Goal: Use online tool/utility: Utilize a website feature to perform a specific function

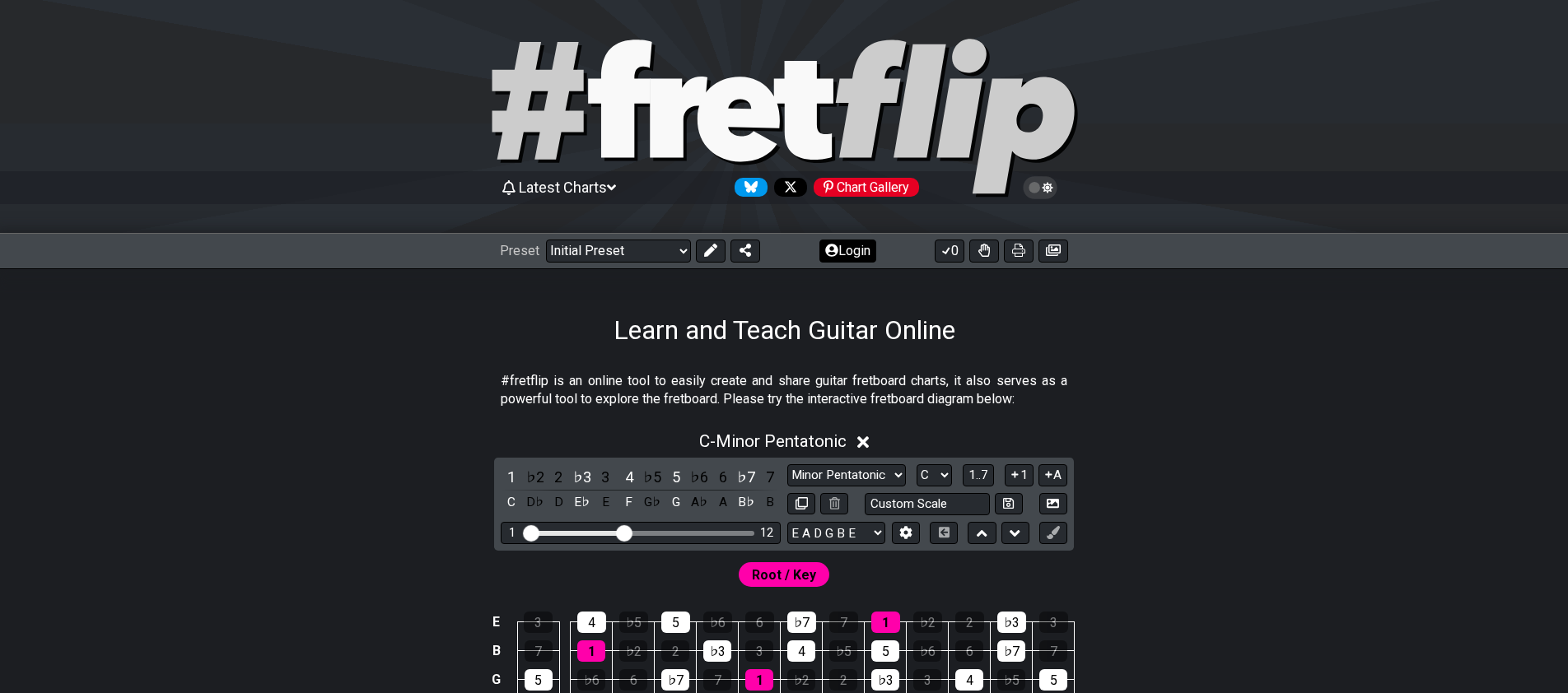
click at [851, 250] on button "Login" at bounding box center [847, 251] width 57 height 23
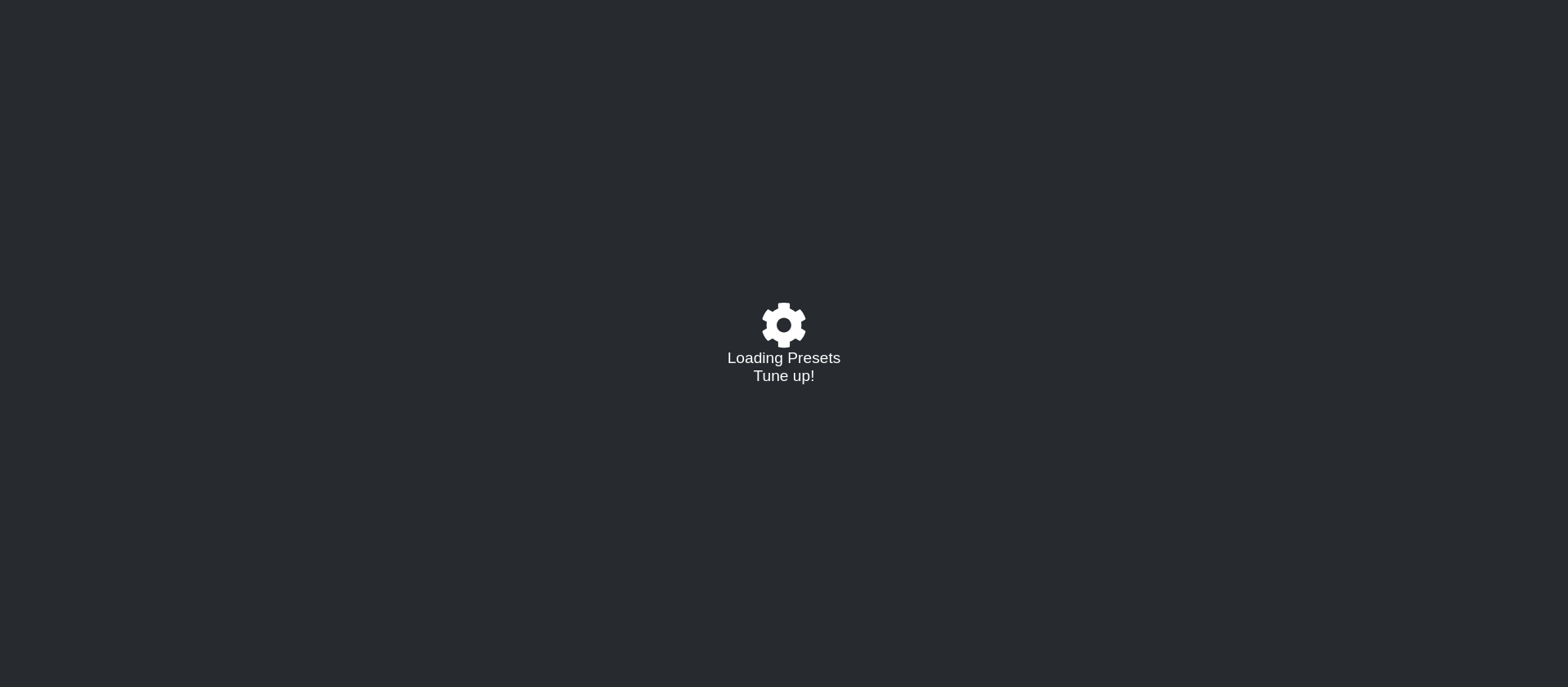
select select "C"
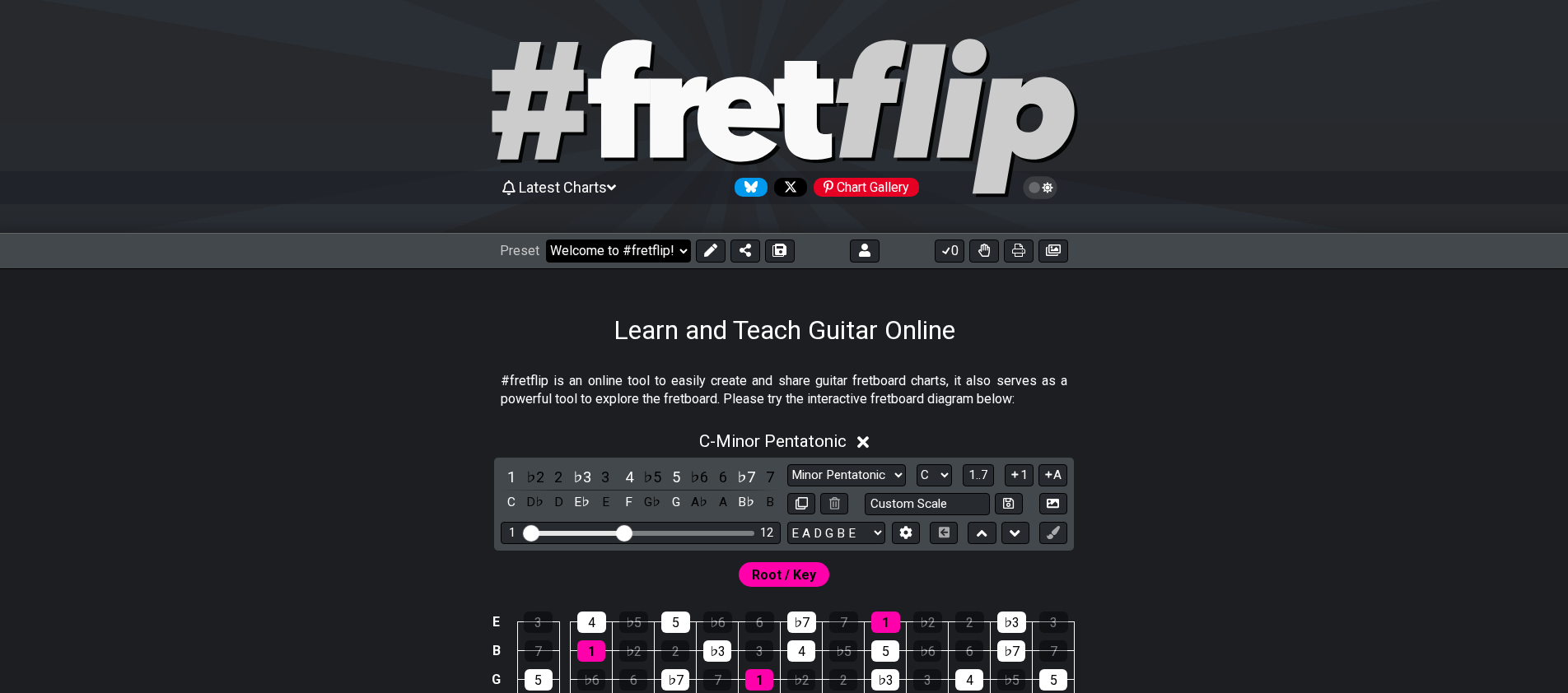
click at [546, 240] on select "Welcome to #fretflip! Initial Preset Custom Preset Minor Pentatonic Major Penta…" at bounding box center [619, 251] width 145 height 23
click option "Learn and Teach Guitar Online (copy)" at bounding box center [0, 0] width 0 height 0
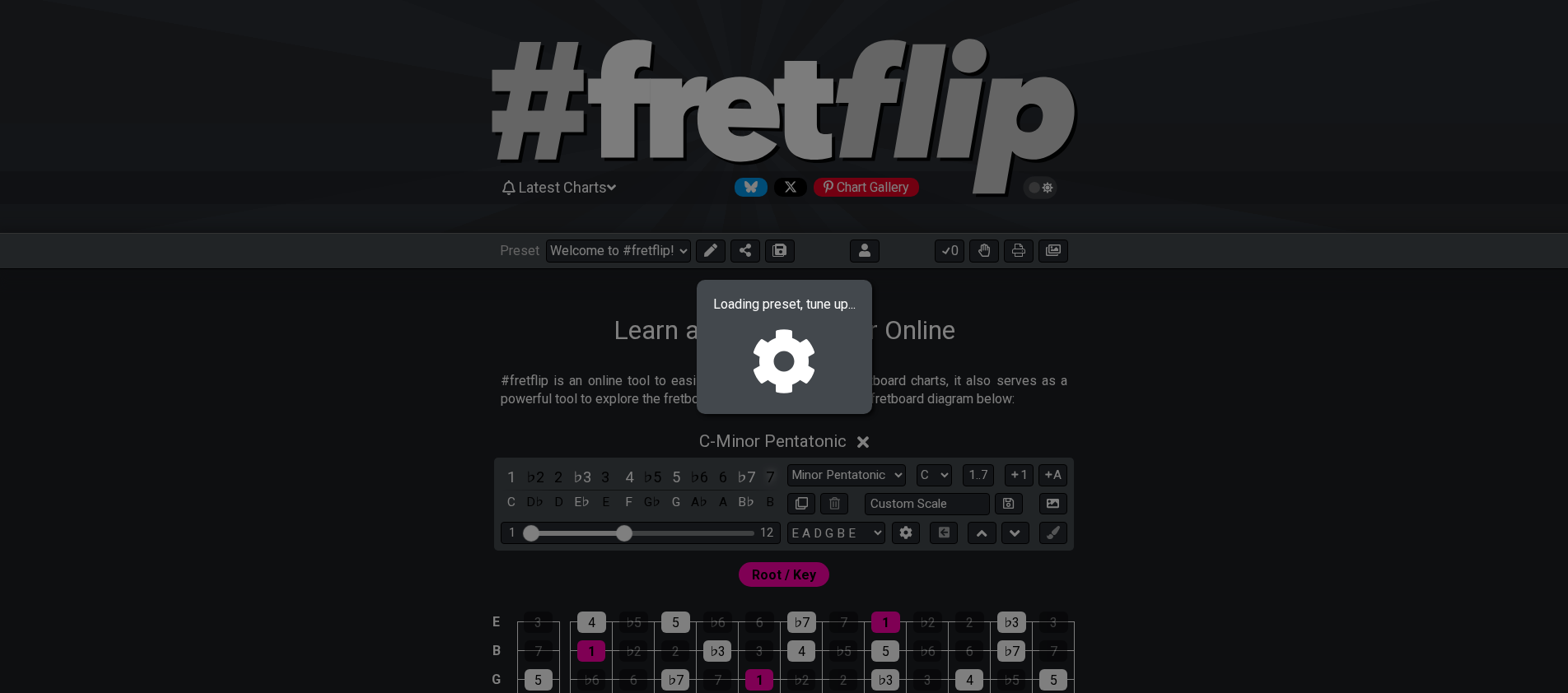
select select "/023ETDBKQ"
select select "Eb"
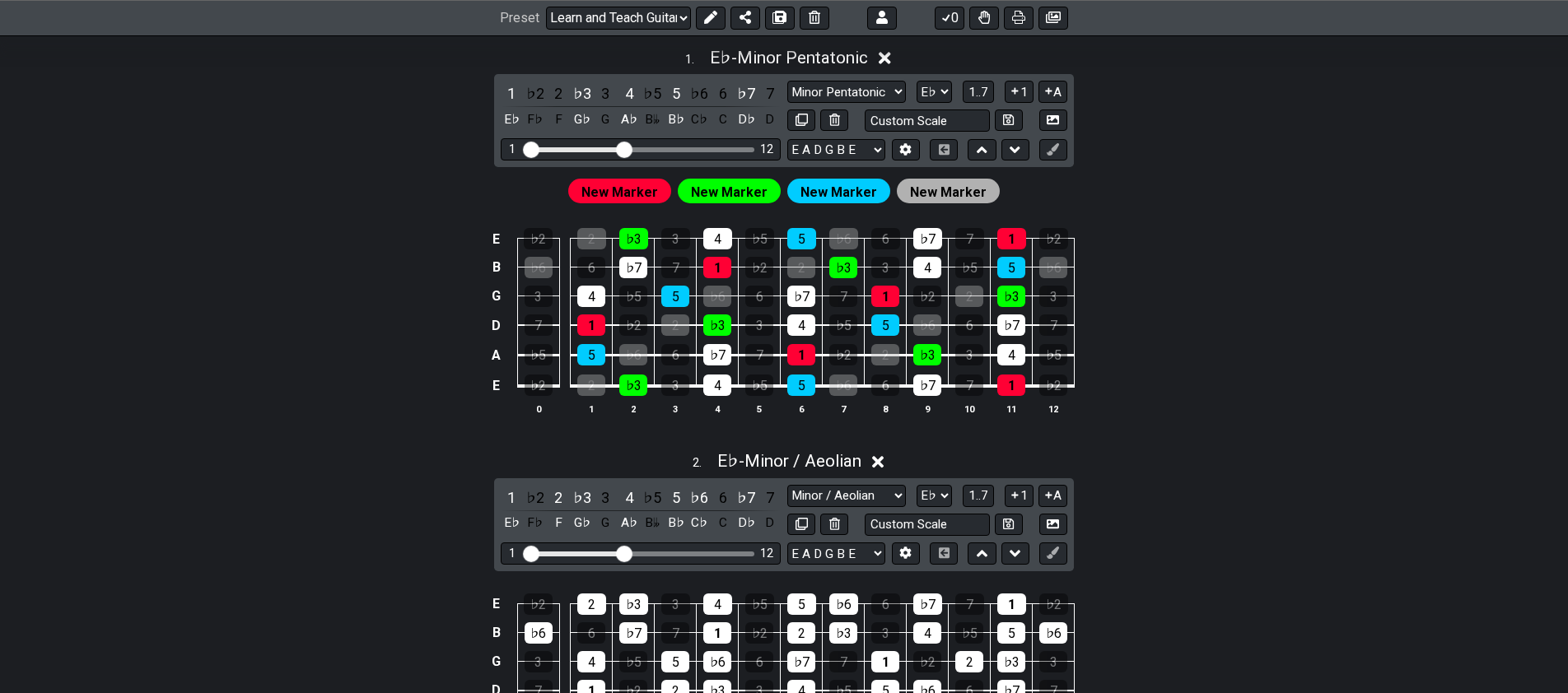
drag, startPoint x: 387, startPoint y: 566, endPoint x: 379, endPoint y: 572, distance: 10.0
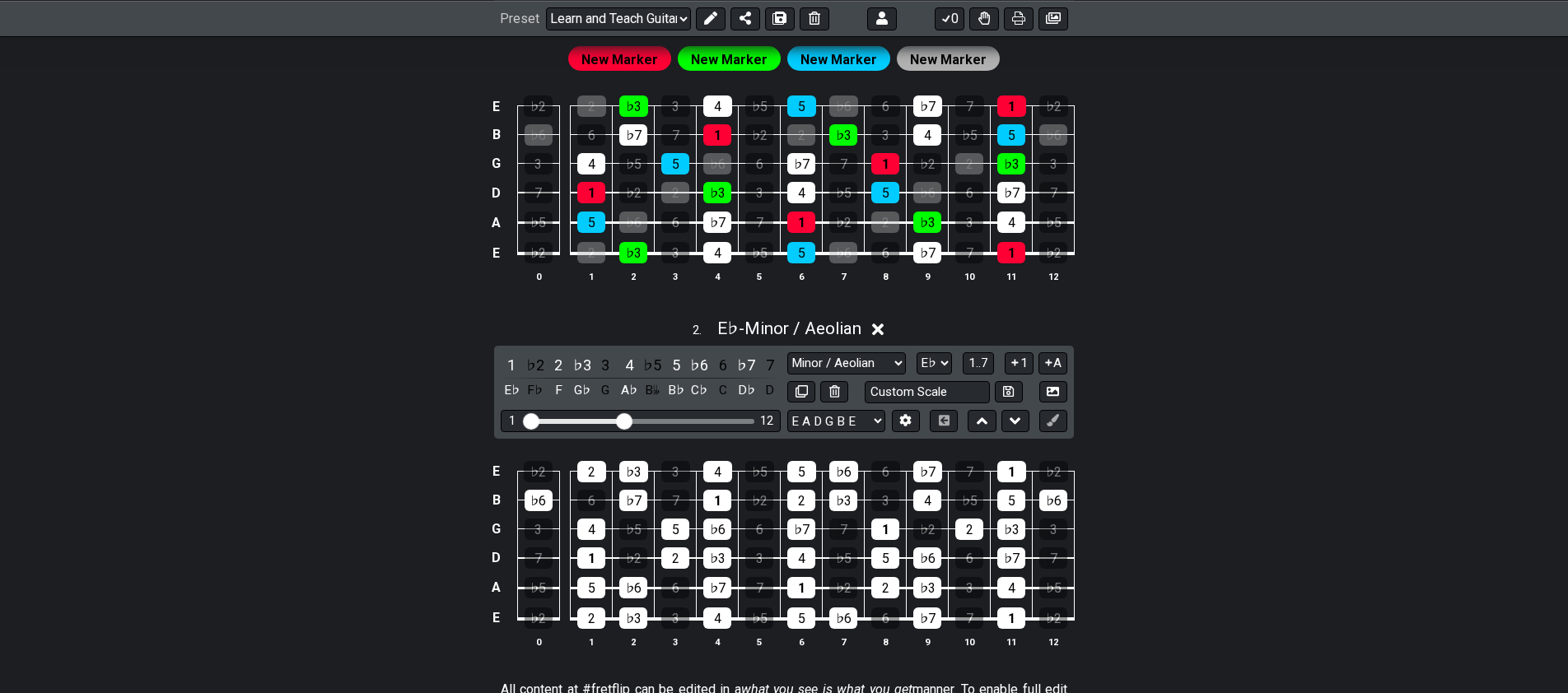
drag, startPoint x: 380, startPoint y: 563, endPoint x: 392, endPoint y: 481, distance: 82.9
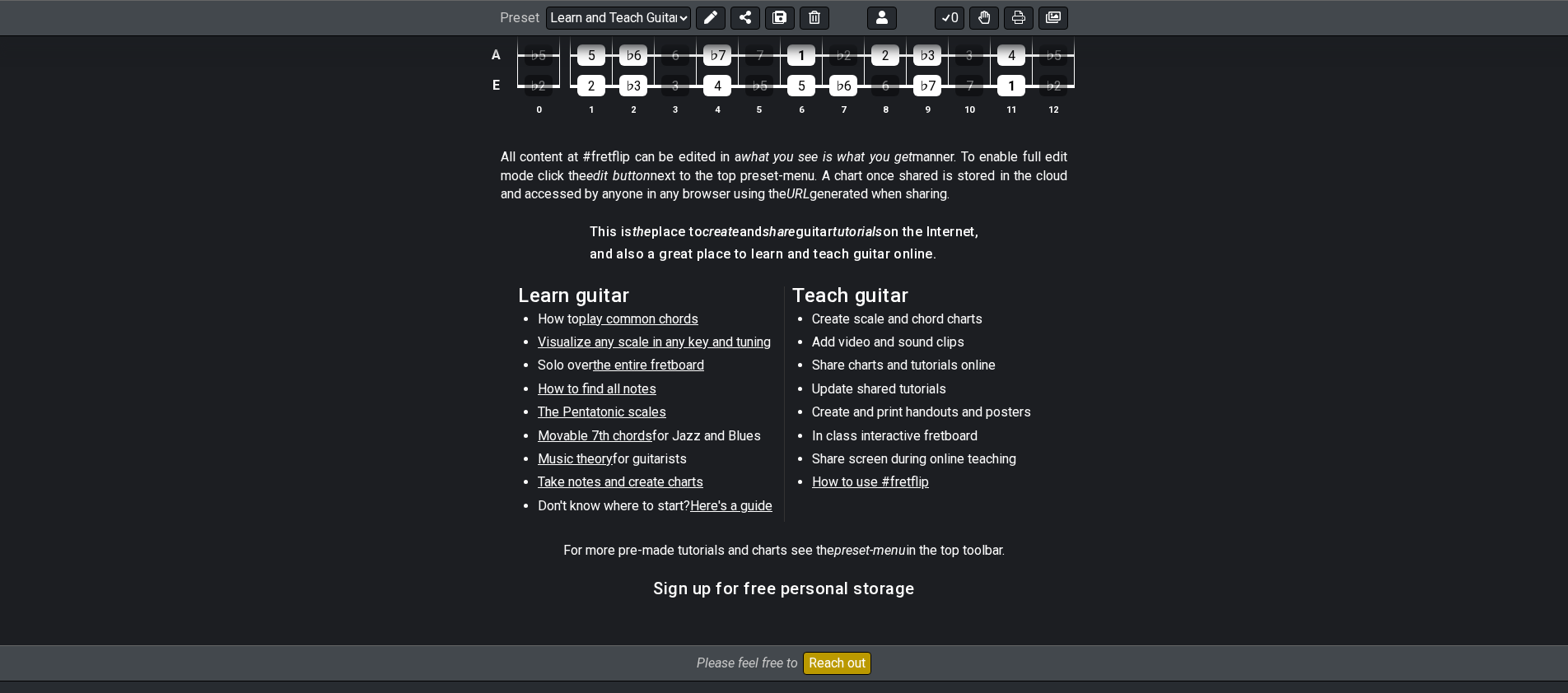
drag, startPoint x: 402, startPoint y: 454, endPoint x: 405, endPoint y: 578, distance: 124.0
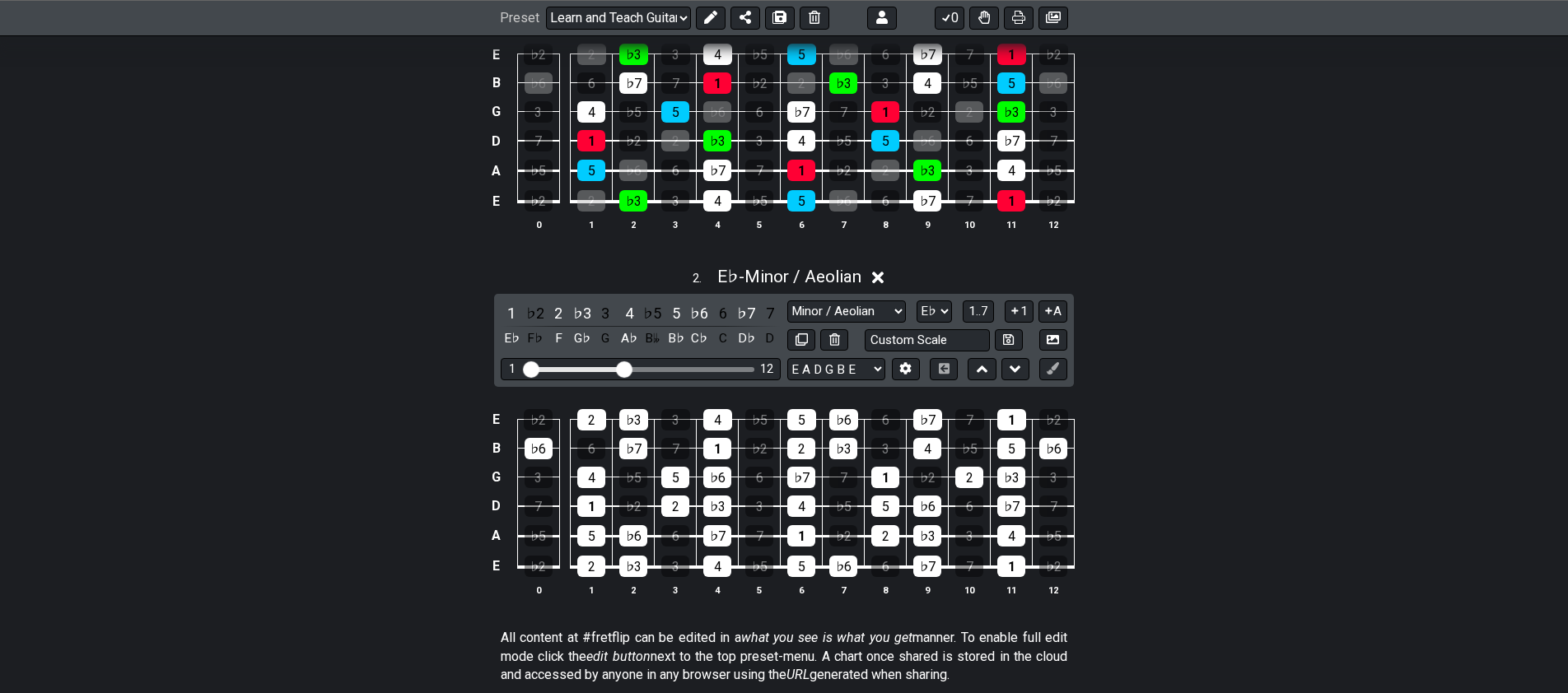
drag, startPoint x: 394, startPoint y: 584, endPoint x: 401, endPoint y: 471, distance: 113.2
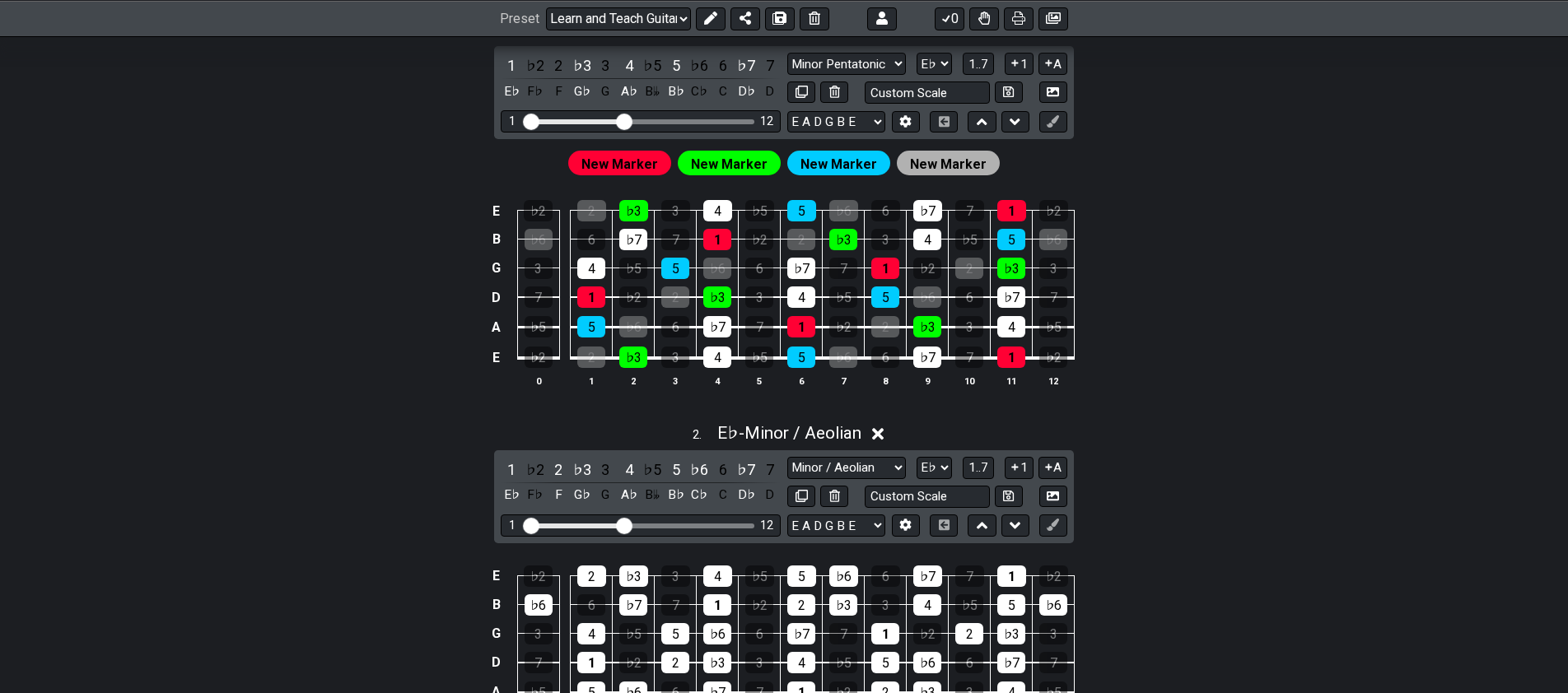
drag, startPoint x: 412, startPoint y: 482, endPoint x: 402, endPoint y: 479, distance: 10.4
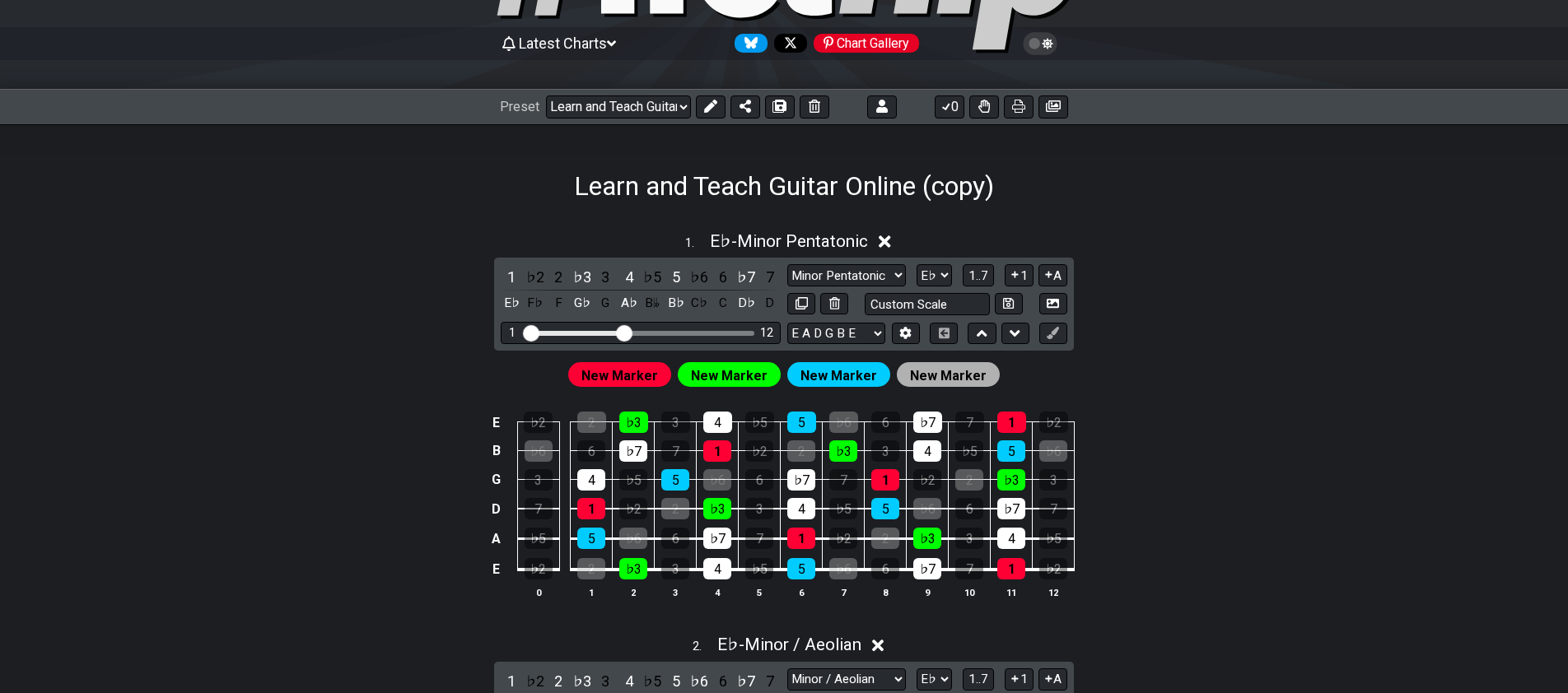
scroll to position [0, 0]
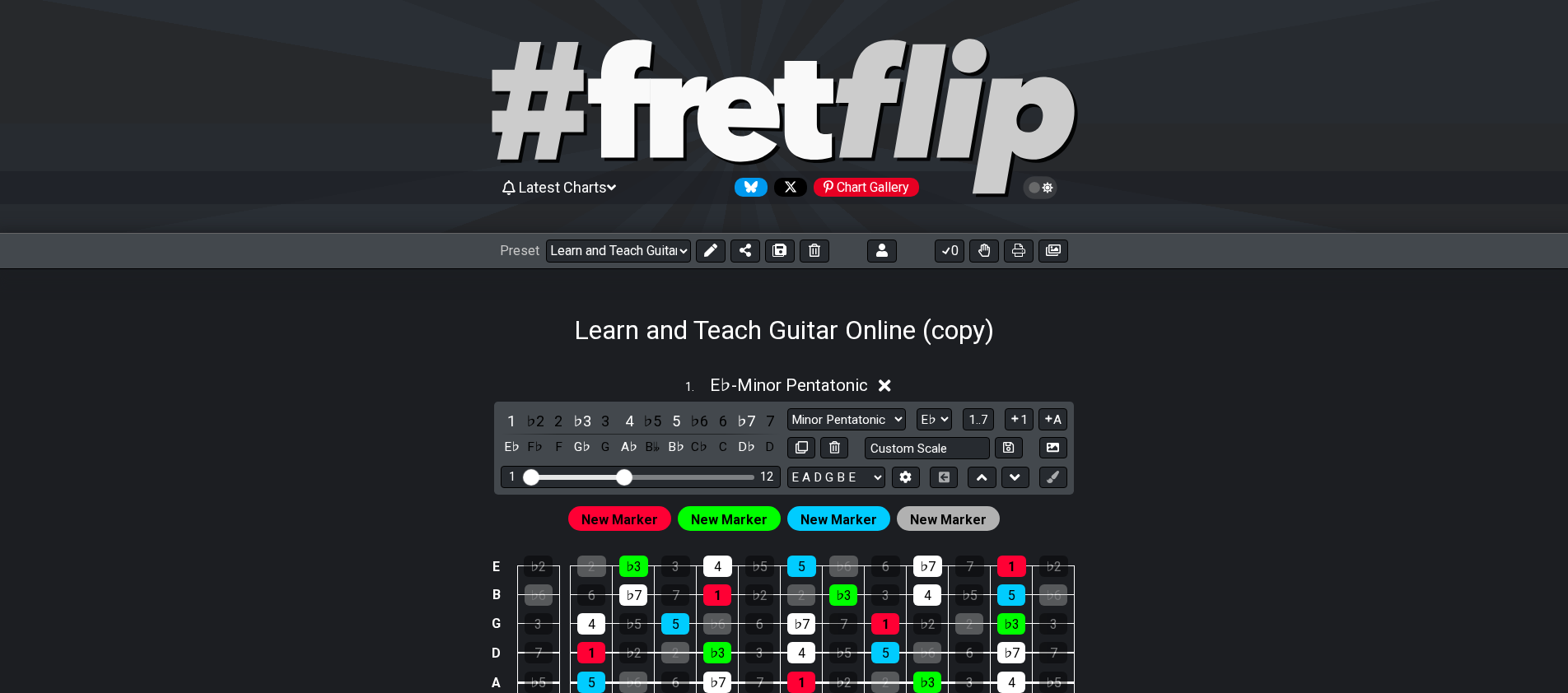
drag, startPoint x: 396, startPoint y: 558, endPoint x: 424, endPoint y: 453, distance: 108.7
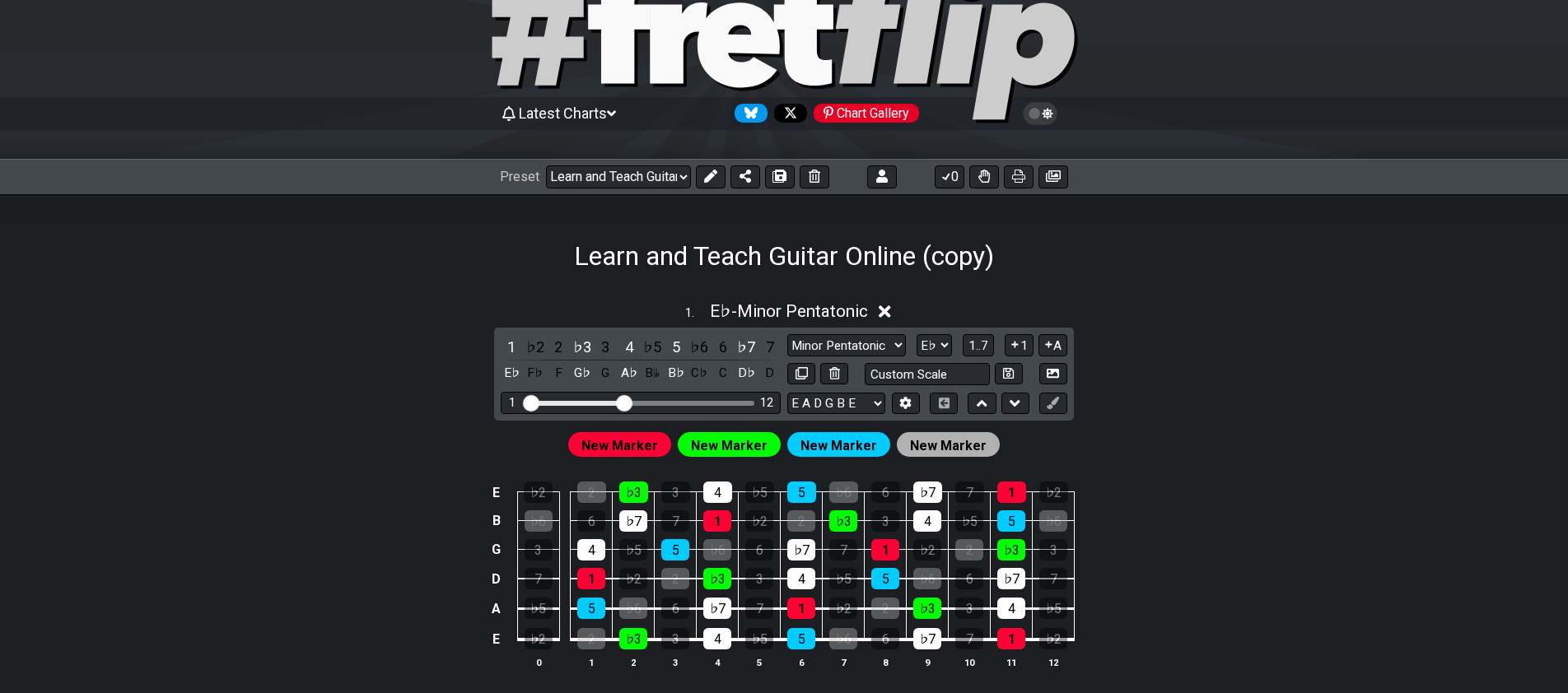
drag, startPoint x: 423, startPoint y: 473, endPoint x: 415, endPoint y: 528, distance: 55.6
